Goal: Task Accomplishment & Management: Use online tool/utility

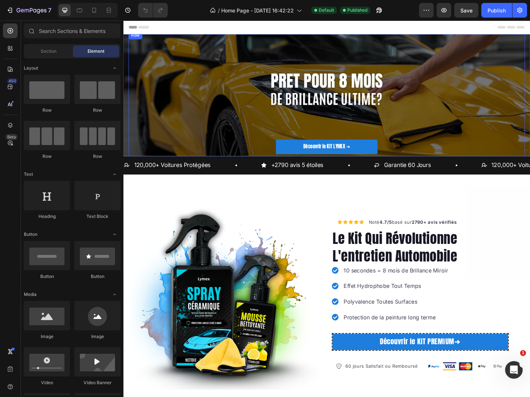
click at [195, 129] on div "Découvrir le KIT LYMEX ➔ Button Row" at bounding box center [343, 101] width 429 height 138
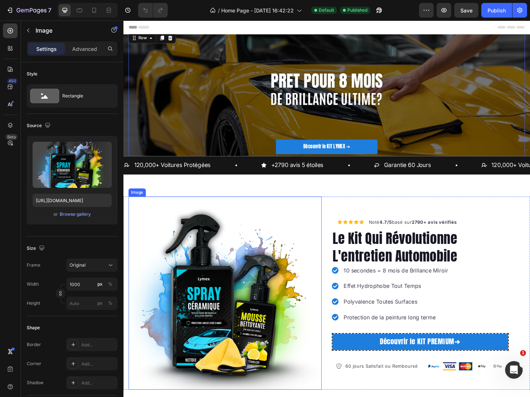
click at [242, 236] on img at bounding box center [233, 315] width 209 height 209
click at [267, 77] on div "Découvrir le KIT LYMEX ➔ Button Row" at bounding box center [343, 101] width 429 height 138
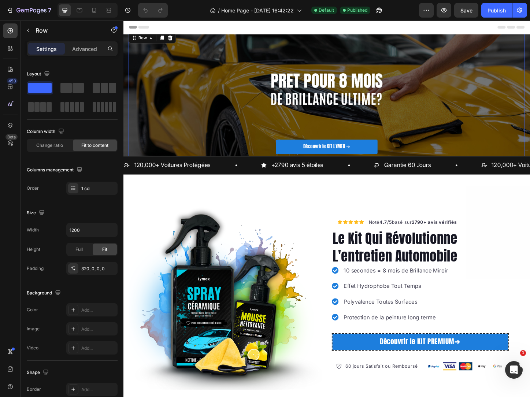
click at [221, 57] on div "Découvrir le KIT LYMEX ➔ Button Row 0" at bounding box center [343, 101] width 429 height 138
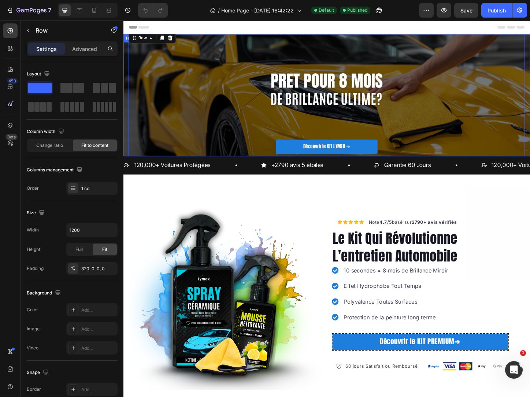
click at [127, 81] on div "Découvrir le KIT LYMEX ➔ Button Row 0" at bounding box center [344, 102] width 440 height 162
click at [196, 84] on div "Découvrir le KIT LYMEX ➔ Button Row" at bounding box center [343, 101] width 429 height 138
click at [127, 76] on div "Découvrir le KIT LYMEX ➔ Button Row 0" at bounding box center [344, 102] width 440 height 162
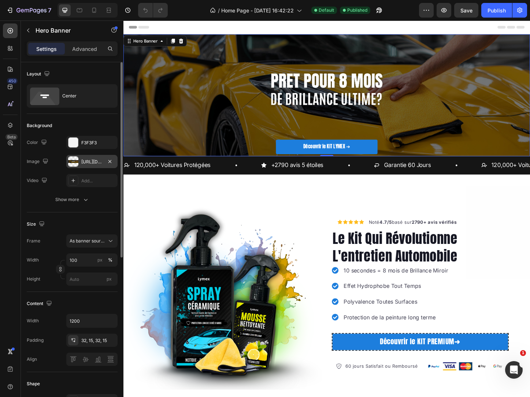
click at [91, 162] on div "[URL][DOMAIN_NAME]" at bounding box center [91, 162] width 21 height 7
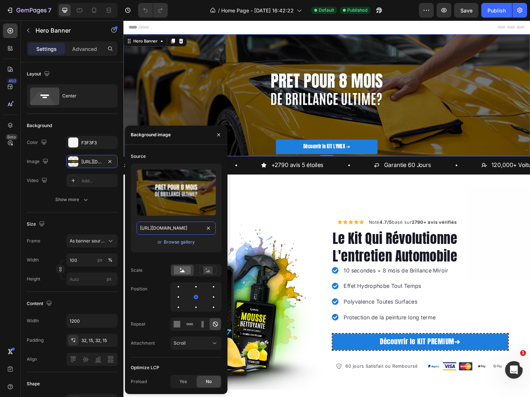
click at [194, 229] on input "[URL][DOMAIN_NAME]" at bounding box center [176, 228] width 79 height 13
click at [184, 232] on input "[URL][DOMAIN_NAME]" at bounding box center [176, 228] width 79 height 13
click at [219, 137] on icon "button" at bounding box center [219, 135] width 6 height 6
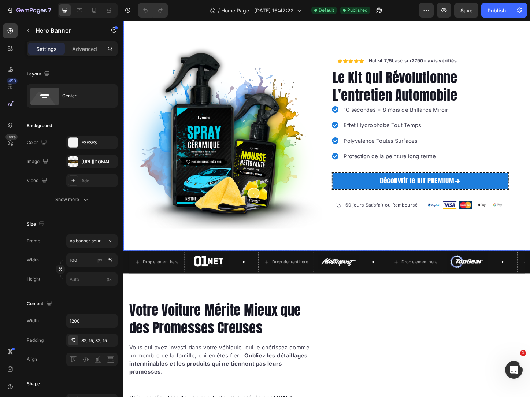
scroll to position [147, 0]
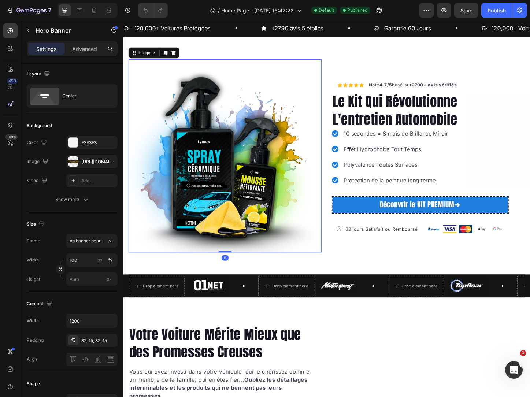
click at [231, 153] on img at bounding box center [233, 167] width 209 height 209
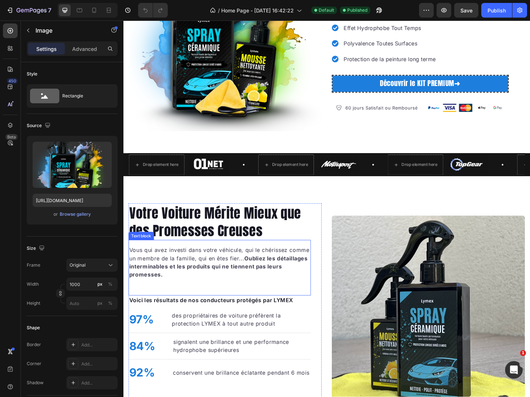
scroll to position [110, 0]
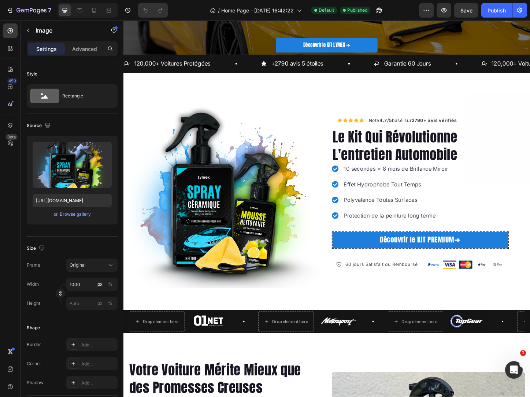
click at [255, 186] on img at bounding box center [233, 205] width 209 height 209
click at [222, 202] on img at bounding box center [233, 205] width 209 height 209
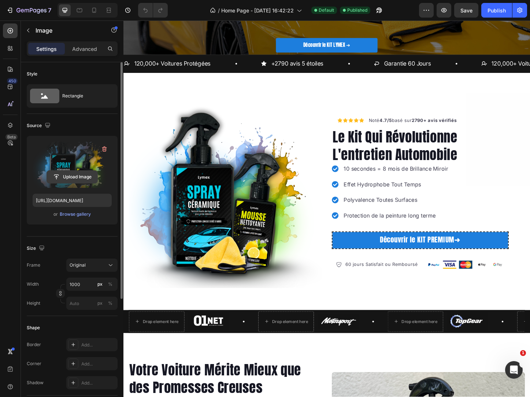
click at [84, 180] on input "file" at bounding box center [72, 177] width 51 height 12
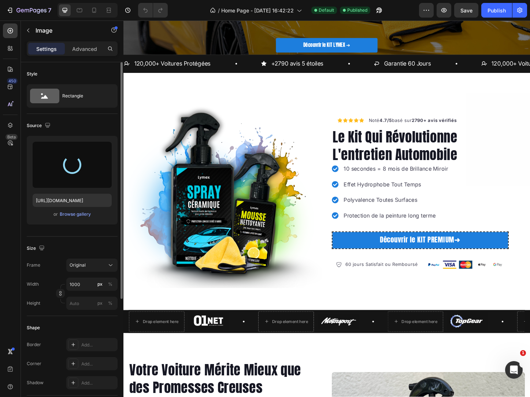
type input "[URL][DOMAIN_NAME]"
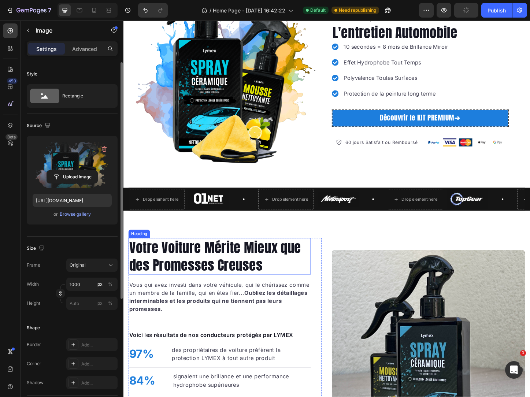
scroll to position [403, 0]
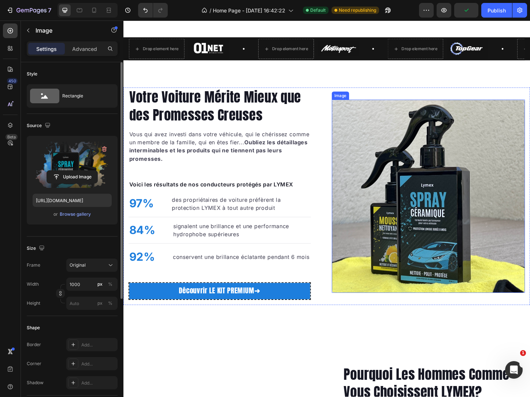
click at [458, 222] on img at bounding box center [453, 210] width 209 height 209
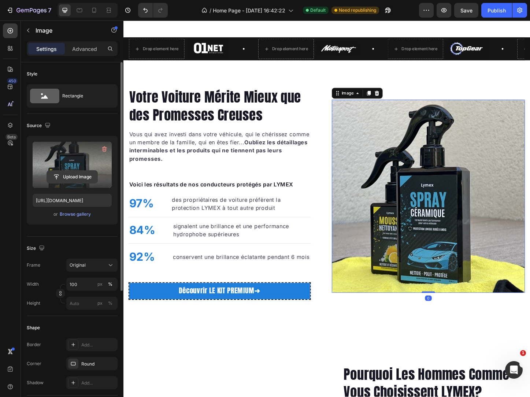
click at [71, 177] on input "file" at bounding box center [72, 177] width 51 height 12
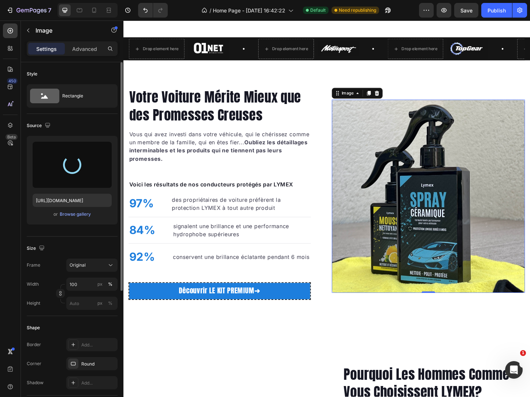
type input "[URL][DOMAIN_NAME]"
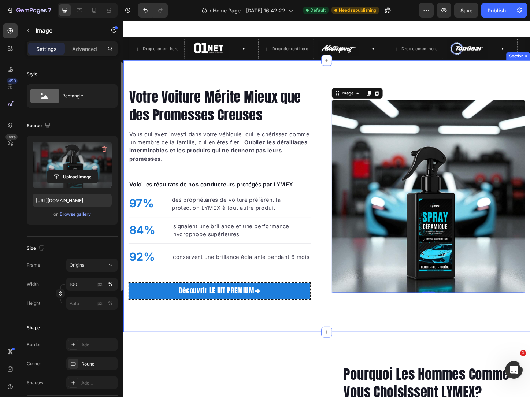
click at [389, 349] on div "Votre Voiture Mérite Mieux que des Promesses Creuses Heading Vous qui avez inve…" at bounding box center [344, 211] width 440 height 294
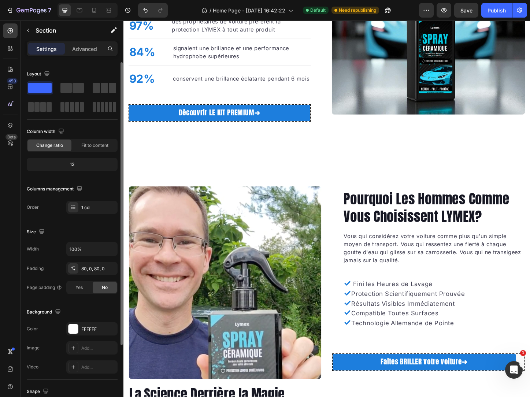
scroll to position [623, 0]
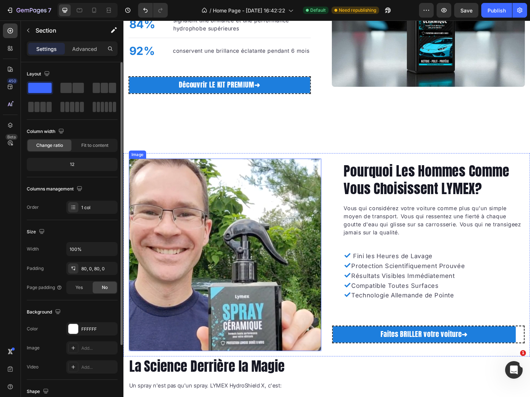
click at [234, 265] on img at bounding box center [233, 274] width 208 height 208
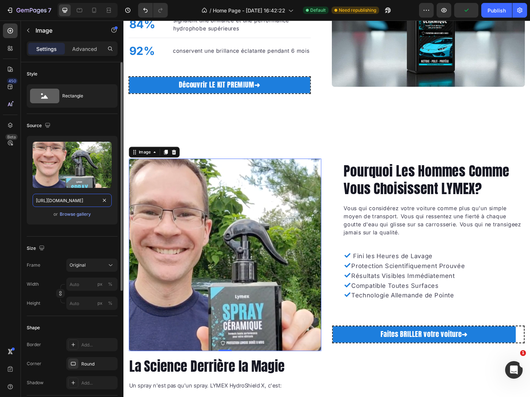
click at [80, 200] on input "[URL][DOMAIN_NAME]" at bounding box center [72, 200] width 79 height 13
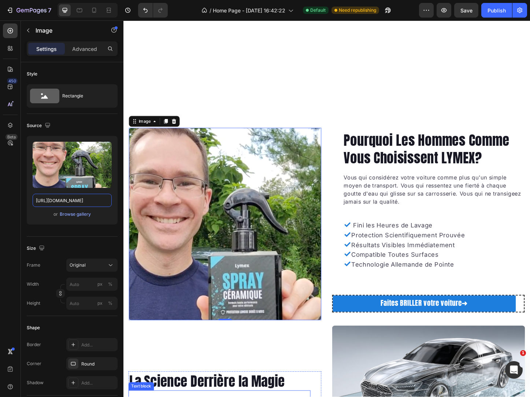
scroll to position [880, 0]
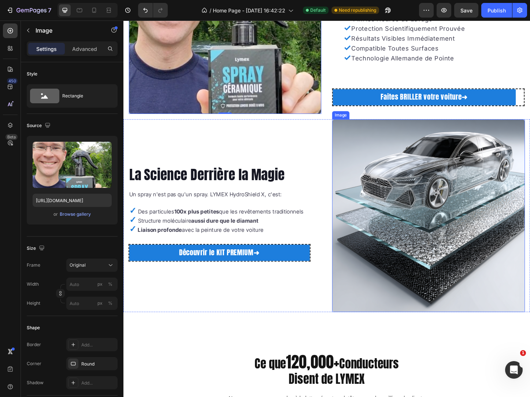
click at [445, 221] on img at bounding box center [453, 232] width 209 height 209
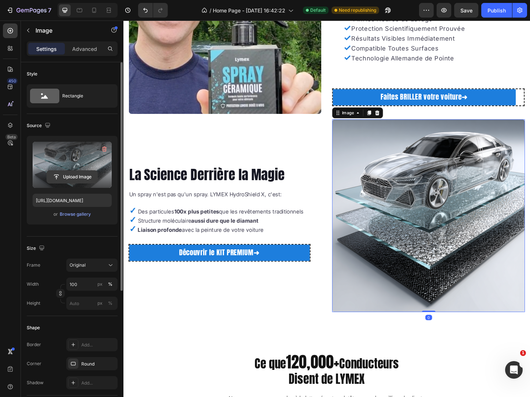
click at [71, 171] on input "file" at bounding box center [72, 177] width 51 height 12
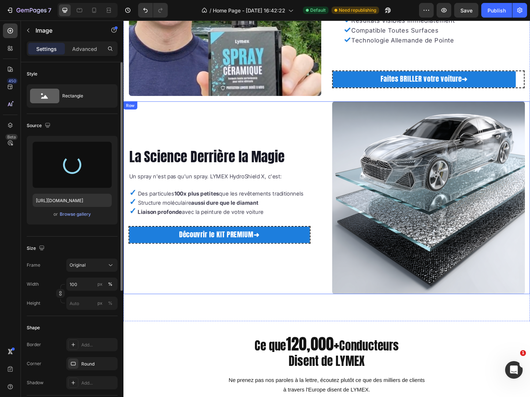
scroll to position [899, 0]
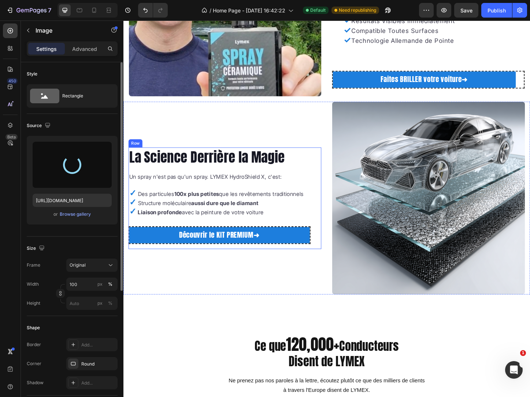
type input "[URL][DOMAIN_NAME]"
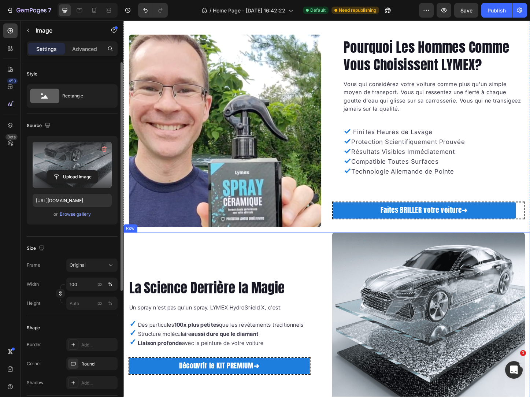
scroll to position [752, 0]
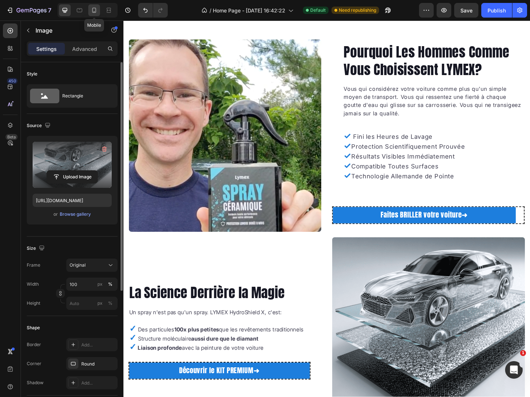
click at [100, 7] on div at bounding box center [94, 10] width 12 height 12
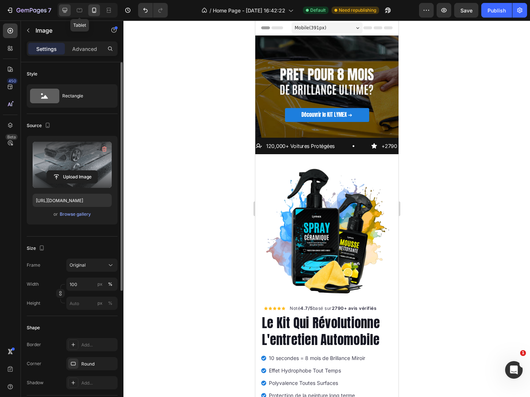
click at [68, 8] on icon at bounding box center [64, 10] width 7 height 7
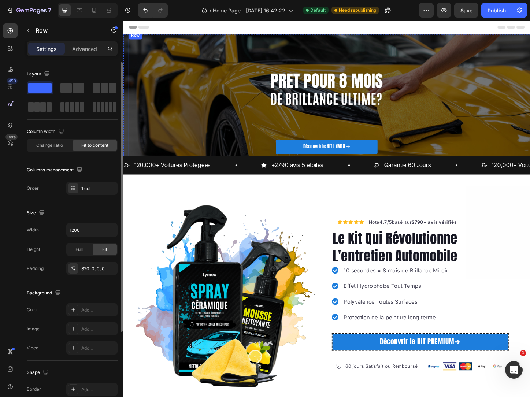
click at [179, 89] on div "Découvrir le KIT LYMEX ➔ Button Row" at bounding box center [343, 101] width 429 height 138
click at [125, 85] on div "Découvrir le KIT LYMEX ➔ Button Row 0" at bounding box center [344, 102] width 440 height 162
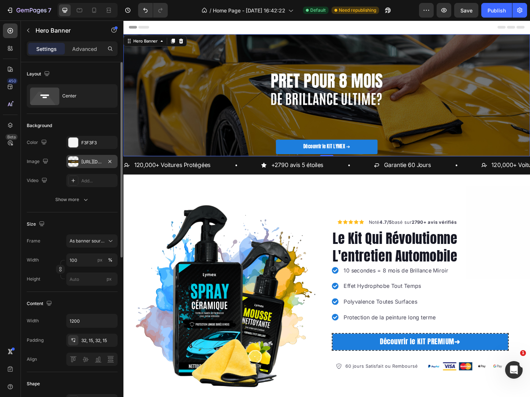
click at [83, 158] on div "[URL][DOMAIN_NAME]" at bounding box center [91, 161] width 51 height 13
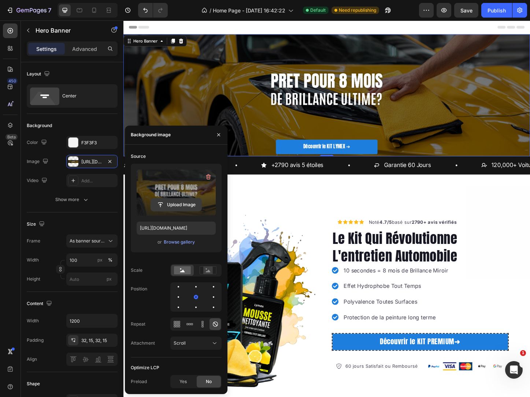
click at [171, 204] on input "file" at bounding box center [176, 205] width 51 height 12
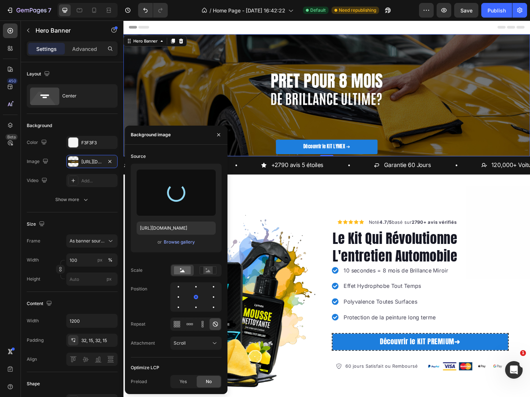
type input "[URL][DOMAIN_NAME]"
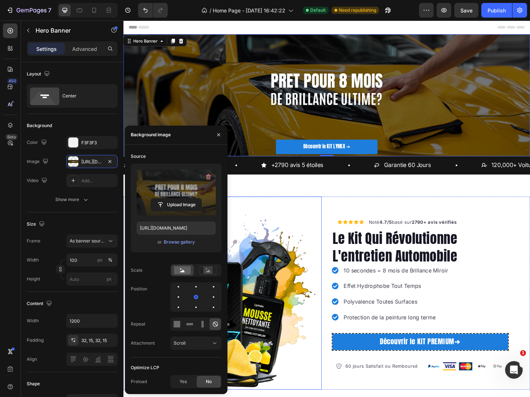
click at [312, 216] on img at bounding box center [233, 315] width 209 height 209
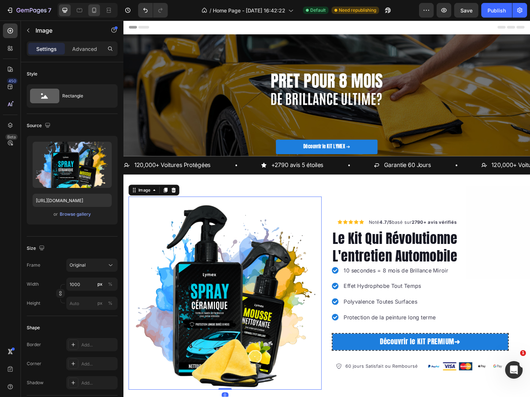
click at [90, 10] on div at bounding box center [94, 10] width 12 height 12
type input "428"
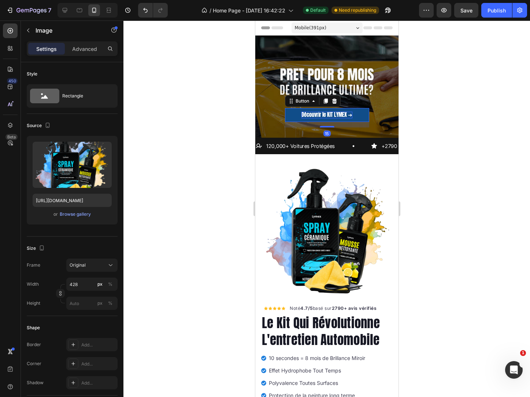
click at [331, 112] on p "Découvrir le KIT LYMEX ➔" at bounding box center [326, 115] width 51 height 7
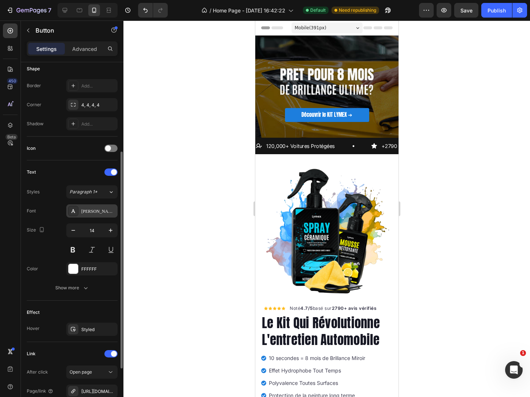
click at [88, 212] on div "[PERSON_NAME]" at bounding box center [98, 211] width 34 height 7
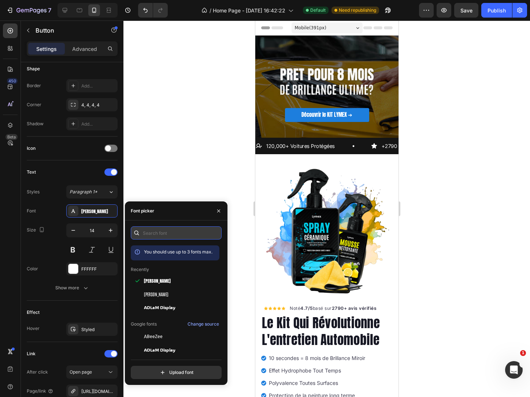
click at [171, 231] on input "text" at bounding box center [176, 233] width 91 height 13
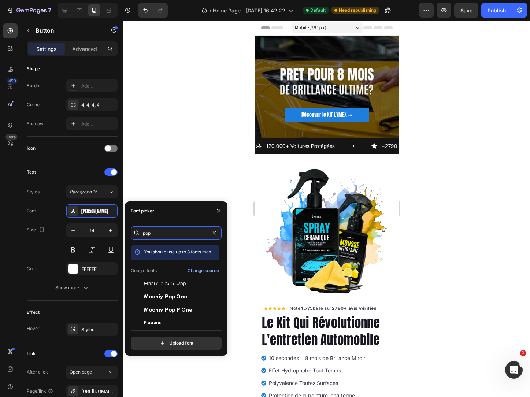
type input "pop"
click at [182, 325] on div "pop You should use up to 3 fonts max. Google fonts Change source Hachi Maru Pop…" at bounding box center [176, 289] width 91 height 124
click at [178, 323] on div "Poppins" at bounding box center [181, 323] width 74 height 7
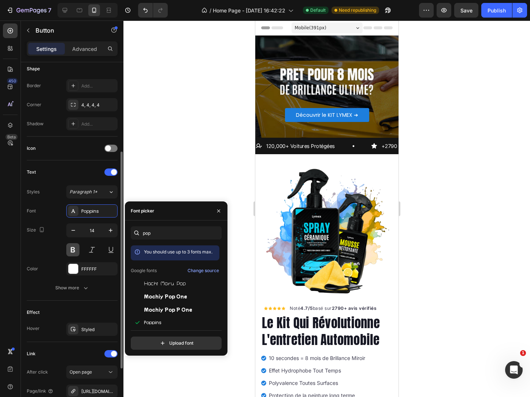
click at [76, 252] on button at bounding box center [72, 249] width 13 height 13
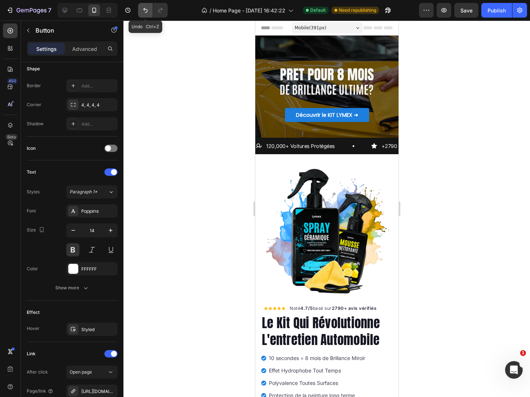
click at [146, 14] on button "Undo/Redo" at bounding box center [145, 10] width 15 height 15
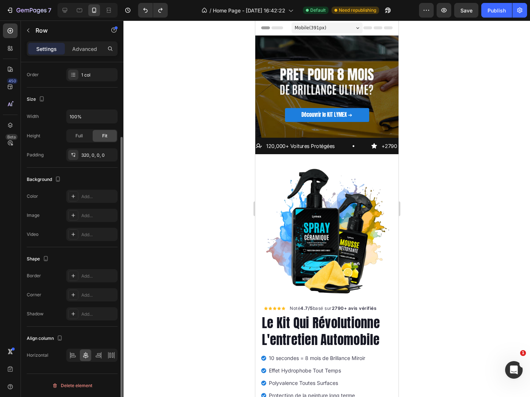
click at [318, 103] on div "Découvrir le KIT LYMEX ➔ Button Row" at bounding box center [327, 59] width 132 height 137
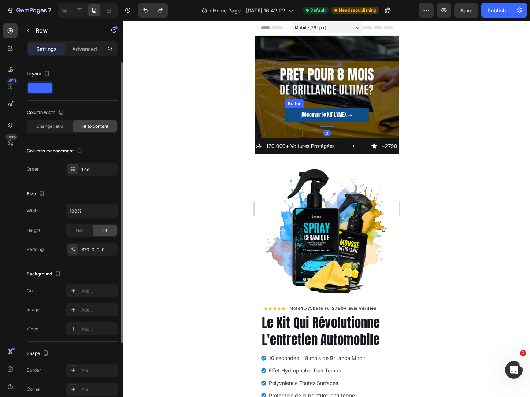
click at [313, 112] on p "Découvrir le KIT LYMEX ➔" at bounding box center [326, 115] width 51 height 7
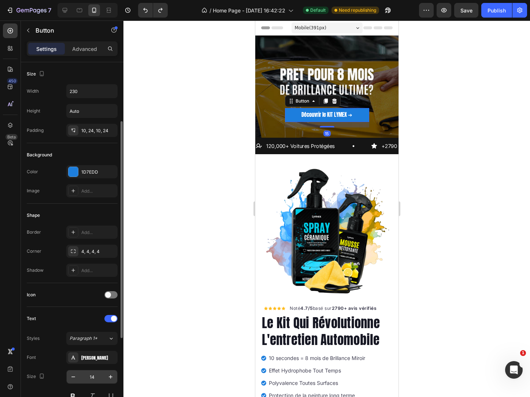
scroll to position [73, 0]
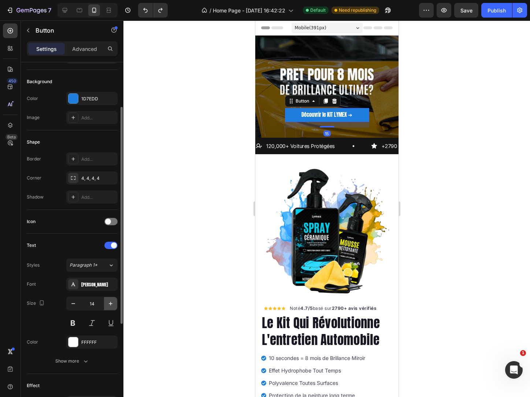
click at [110, 304] on icon "button" at bounding box center [111, 304] width 4 height 4
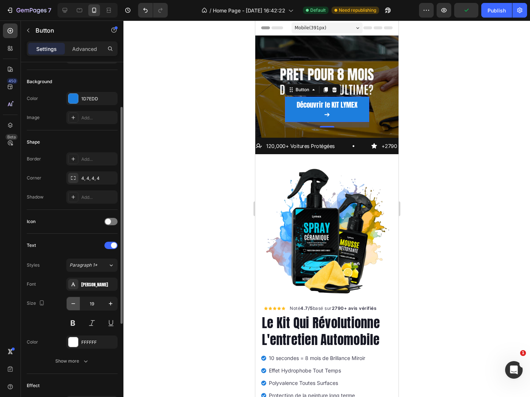
click at [71, 302] on icon "button" at bounding box center [73, 303] width 7 height 7
type input "18"
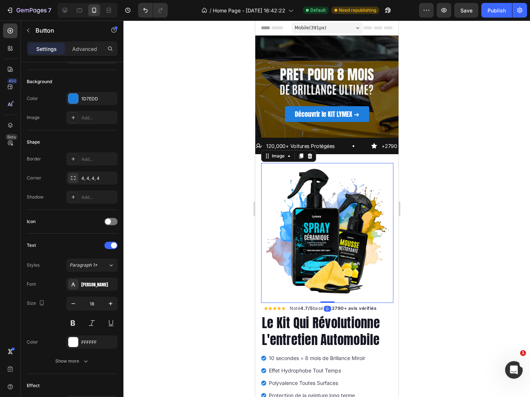
click at [301, 253] on img at bounding box center [327, 229] width 132 height 132
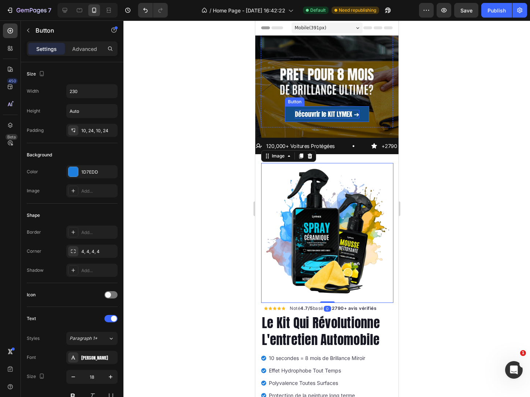
click at [350, 110] on p "Découvrir le KIT LYMEX ➔" at bounding box center [327, 114] width 65 height 8
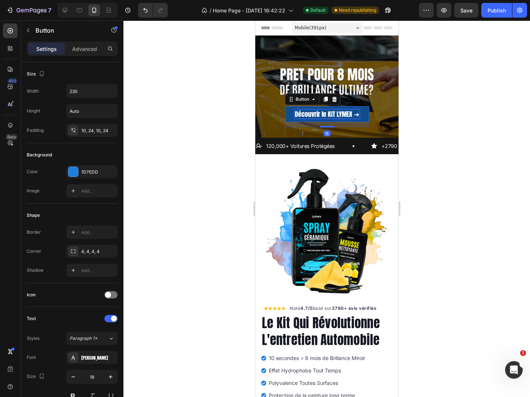
click at [318, 113] on p "Découvrir le KIT LYMEX ➔" at bounding box center [327, 114] width 65 height 8
click at [318, 110] on p "Découvrir le KIT LYMEX ➔" at bounding box center [327, 114] width 65 height 8
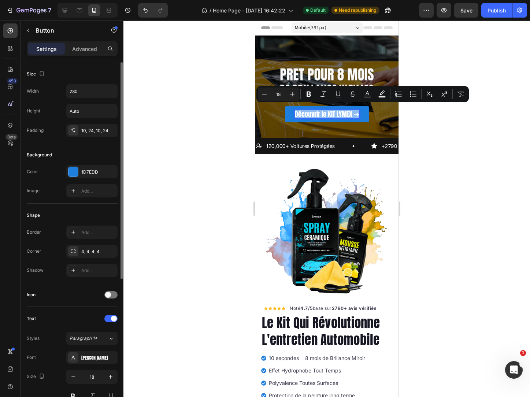
scroll to position [147, 0]
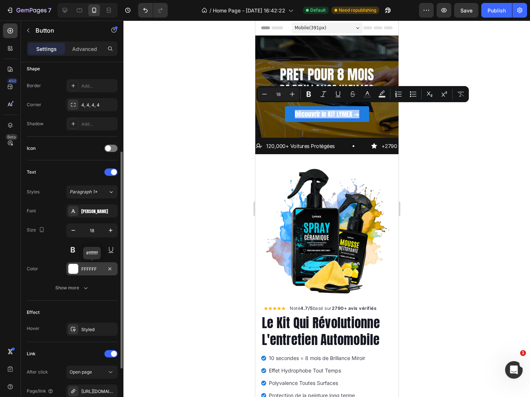
click at [92, 269] on div "FFFFFF" at bounding box center [91, 269] width 21 height 7
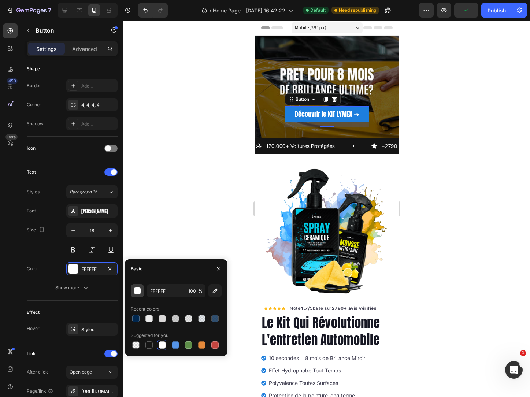
click at [135, 290] on div "button" at bounding box center [137, 291] width 7 height 7
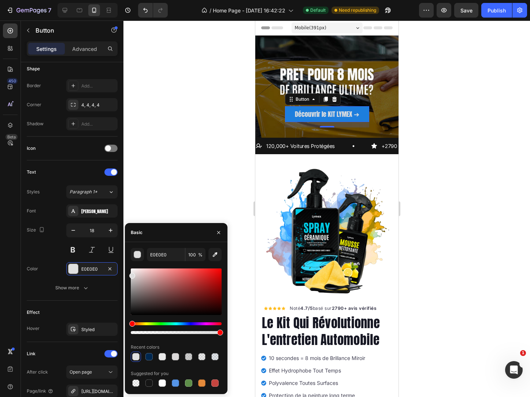
type input "DDDDDD"
drag, startPoint x: 133, startPoint y: 276, endPoint x: 126, endPoint y: 275, distance: 7.4
click at [126, 275] on div "DDDDDD 100 % Recent colors Suggested for you" at bounding box center [176, 318] width 103 height 140
click at [313, 200] on img at bounding box center [327, 229] width 132 height 132
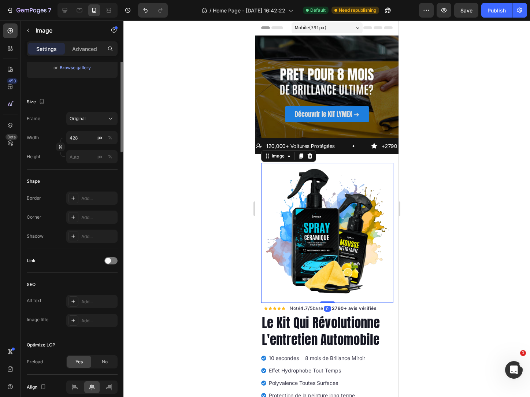
scroll to position [0, 0]
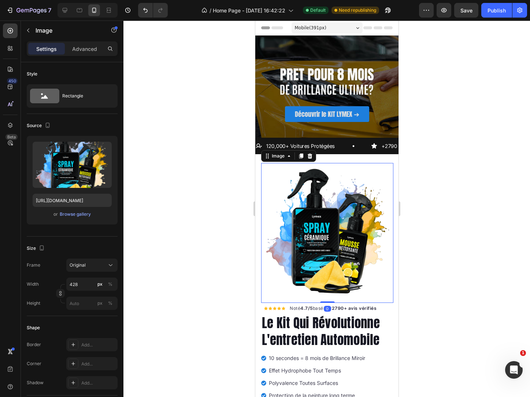
click at [451, 143] on div at bounding box center [327, 209] width 407 height 377
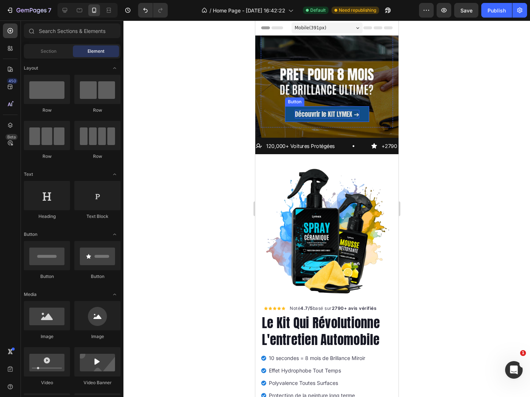
click at [328, 110] on p "Découvrir le KIT LYMEX ➔" at bounding box center [327, 114] width 65 height 8
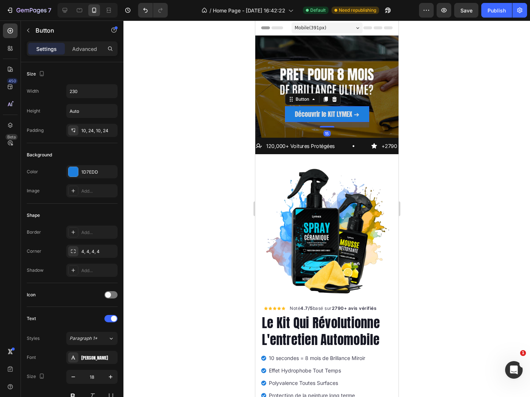
click at [485, 171] on div at bounding box center [327, 209] width 407 height 377
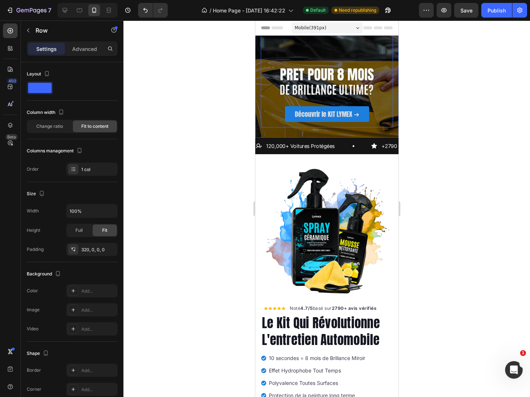
click at [265, 48] on div "Découvrir le KIT LYMEX ➔ Button Row" at bounding box center [327, 58] width 132 height 139
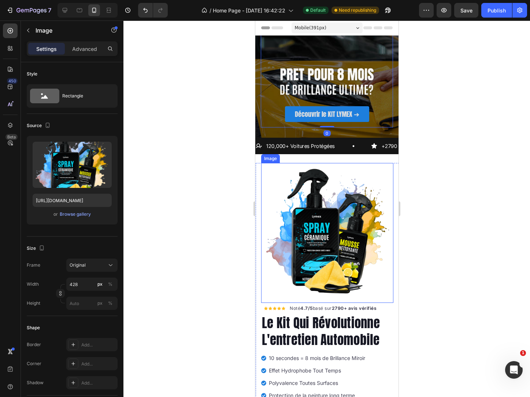
click at [314, 197] on img at bounding box center [327, 229] width 132 height 132
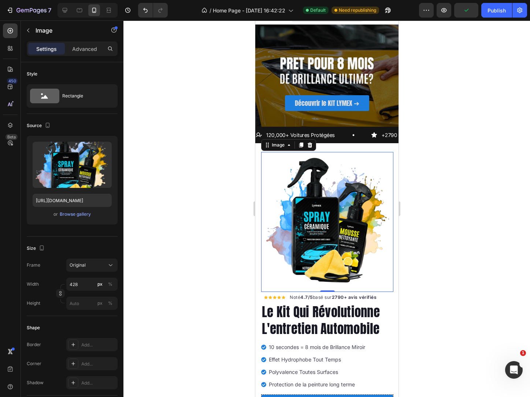
scroll to position [37, 0]
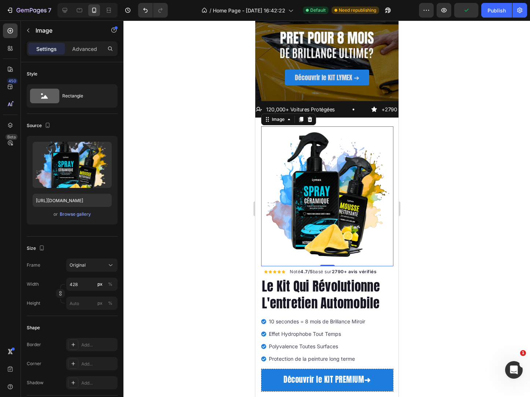
click at [340, 232] on img at bounding box center [327, 192] width 132 height 132
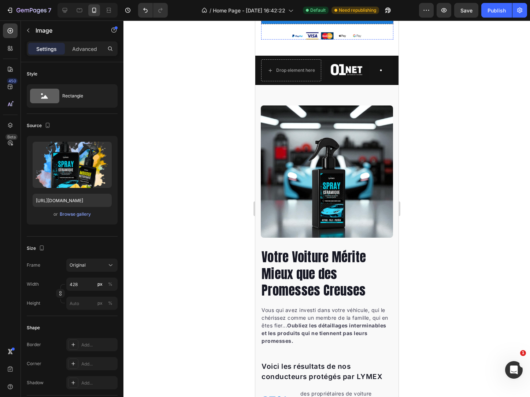
scroll to position [403, 0]
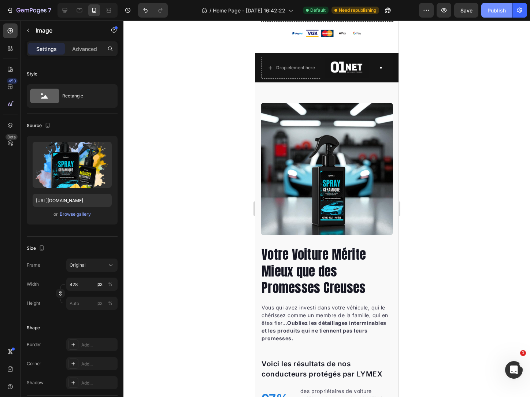
click at [491, 3] on button "Publish" at bounding box center [497, 10] width 31 height 15
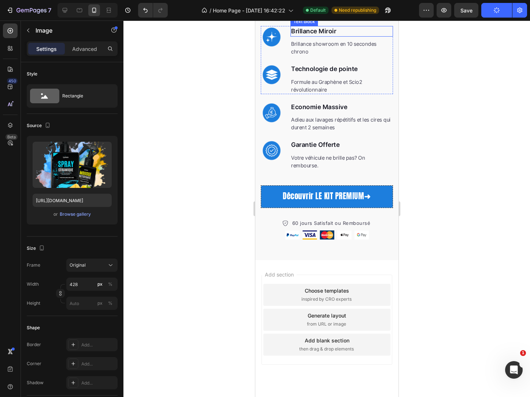
scroll to position [2173, 0]
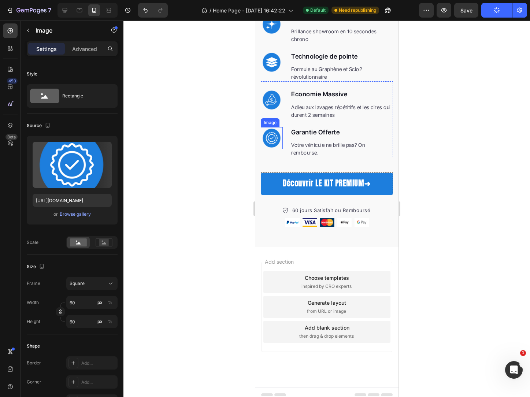
click at [271, 129] on img at bounding box center [272, 138] width 22 height 22
click at [323, 90] on p "Economie Massive" at bounding box center [341, 95] width 101 height 10
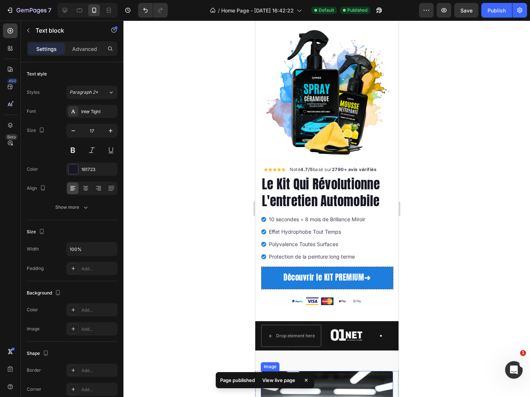
scroll to position [0, 0]
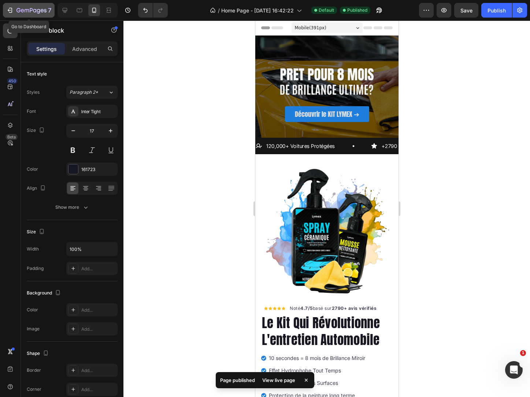
click at [18, 12] on icon "button" at bounding box center [31, 11] width 30 height 6
